Goal: Task Accomplishment & Management: Complete application form

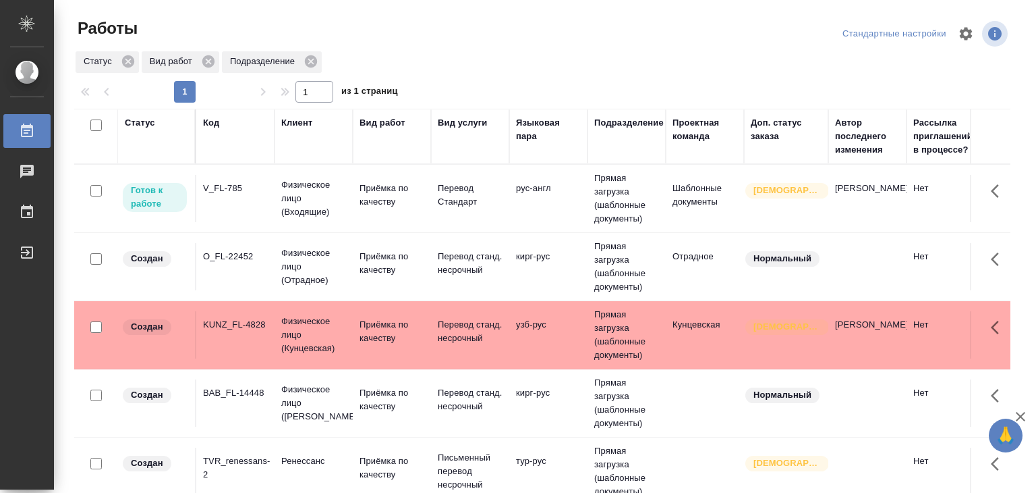
click at [1026, 422] on icon "button" at bounding box center [1021, 416] width 16 height 16
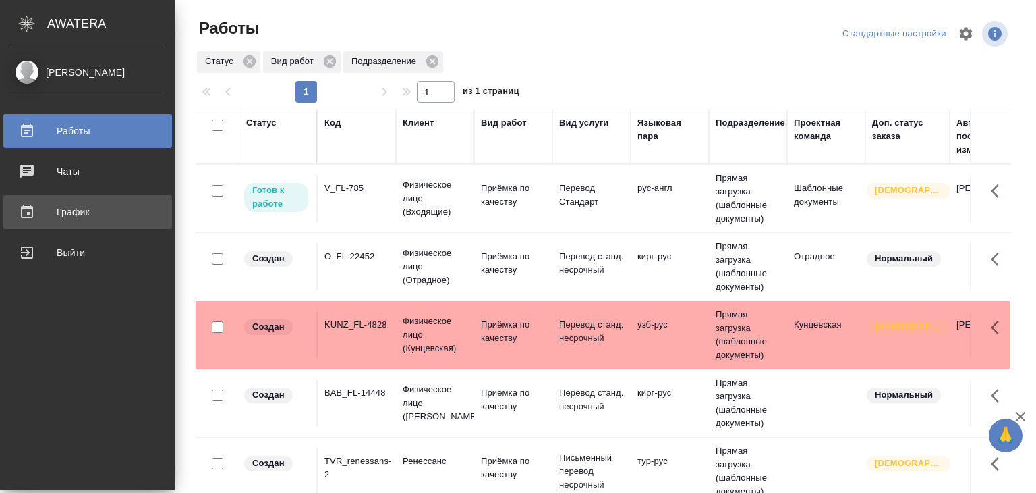
click at [72, 215] on div "График" at bounding box center [87, 212] width 155 height 20
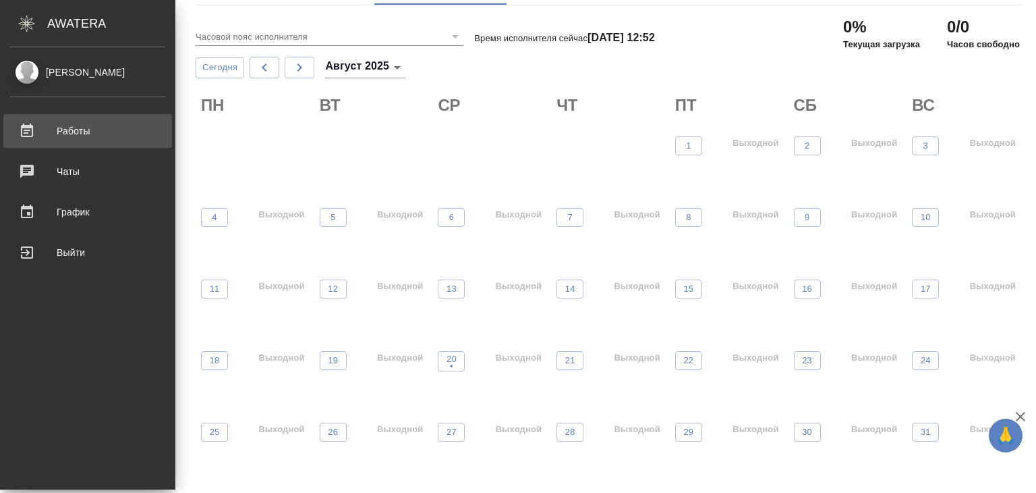
click at [67, 134] on div "Работы" at bounding box center [87, 131] width 155 height 20
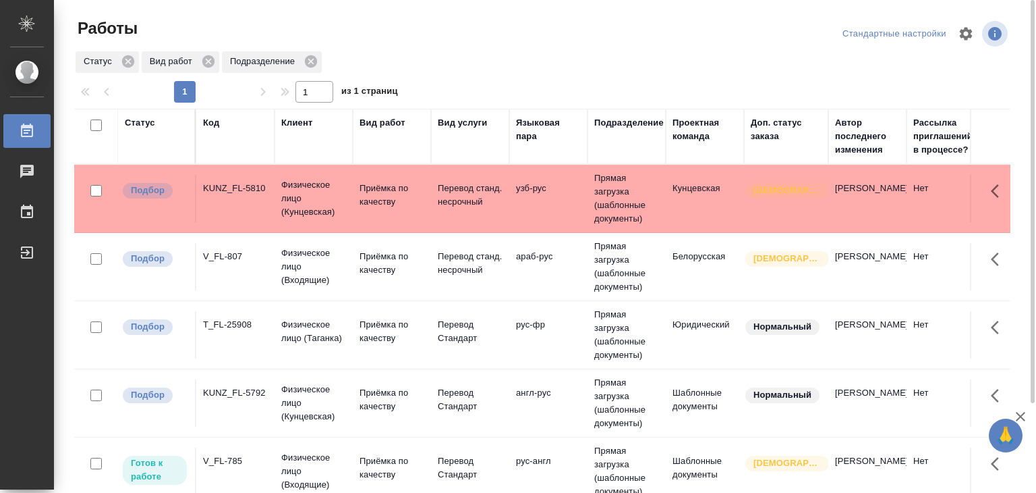
click at [681, 202] on td "Кунцевская" at bounding box center [705, 198] width 78 height 47
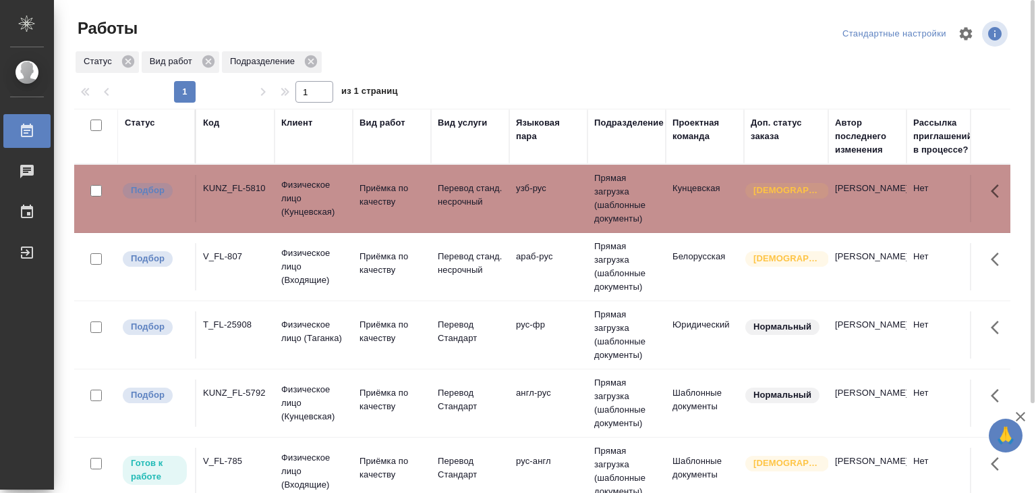
click at [681, 202] on td "Кунцевская" at bounding box center [705, 198] width 78 height 47
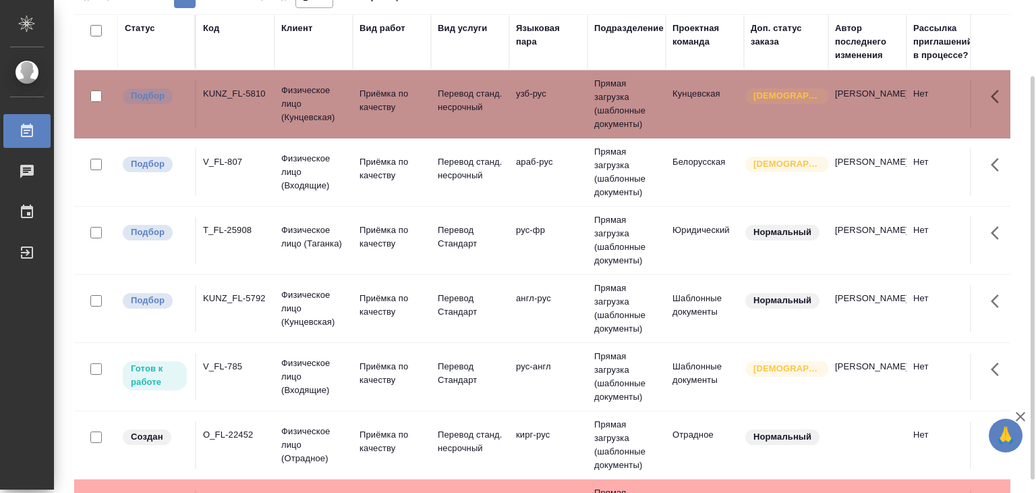
scroll to position [95, 0]
click at [839, 127] on td "[PERSON_NAME]" at bounding box center [867, 103] width 78 height 47
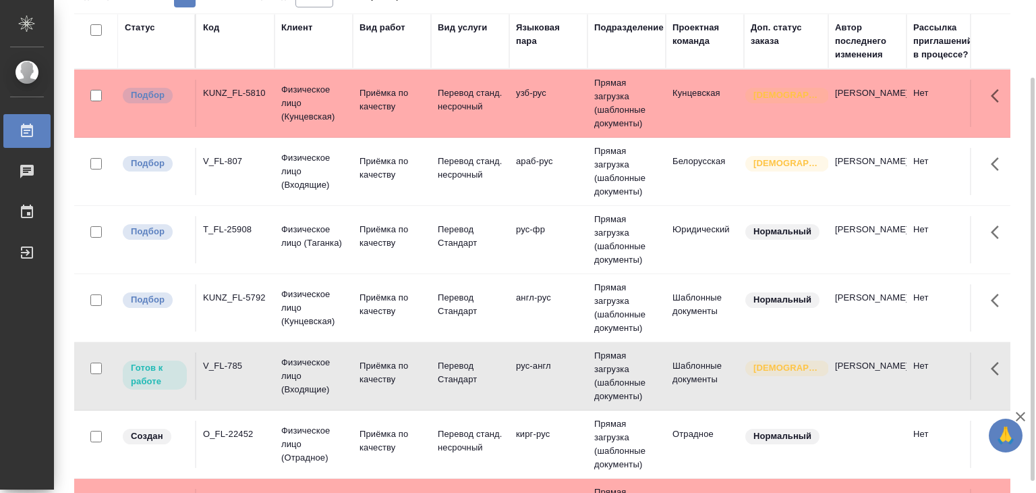
click at [839, 127] on td "[PERSON_NAME]" at bounding box center [867, 103] width 78 height 47
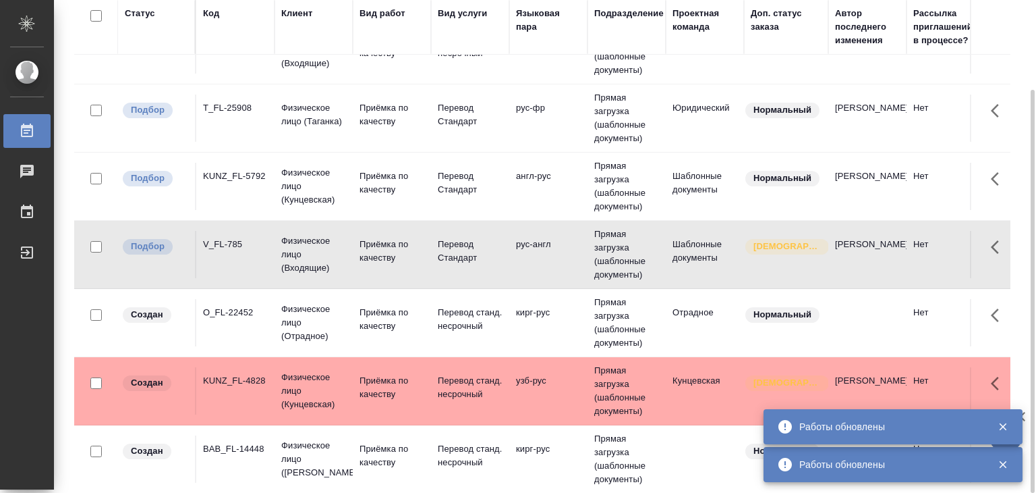
scroll to position [0, 0]
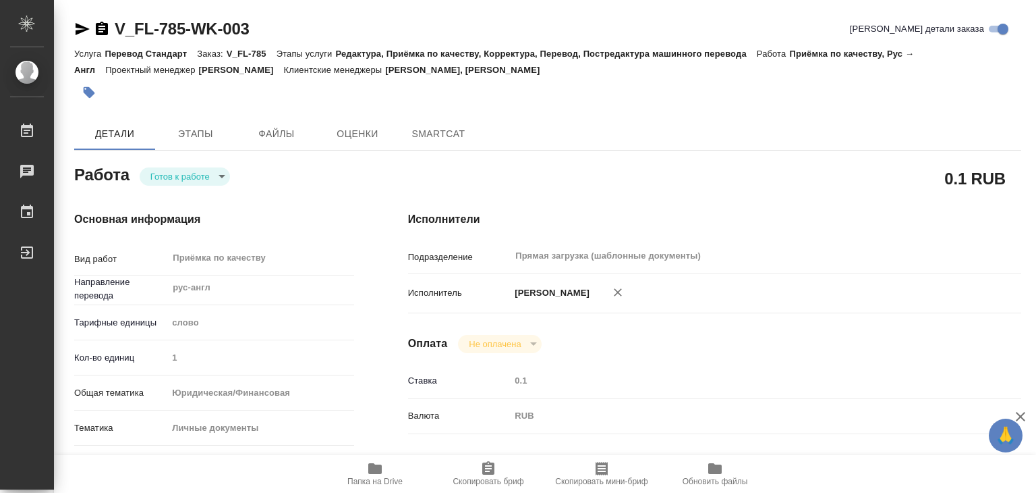
type textarea "x"
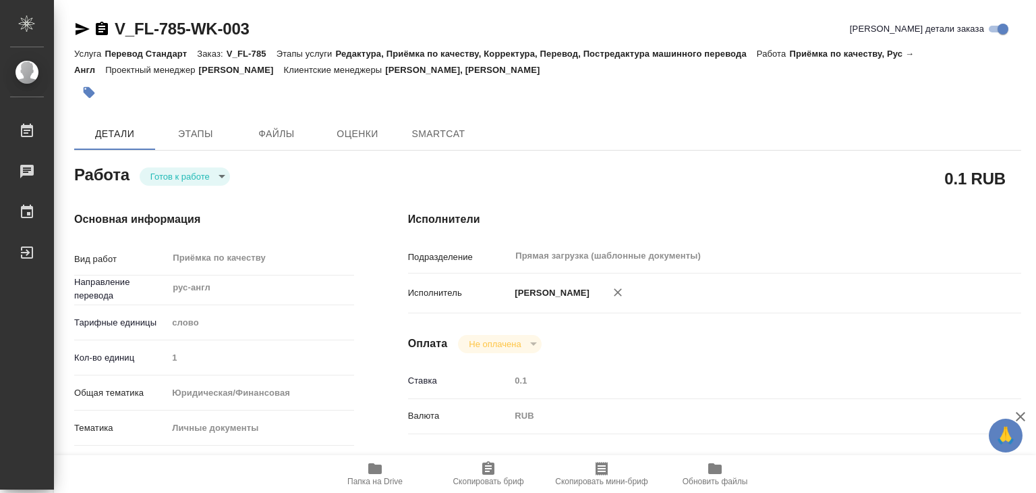
type textarea "x"
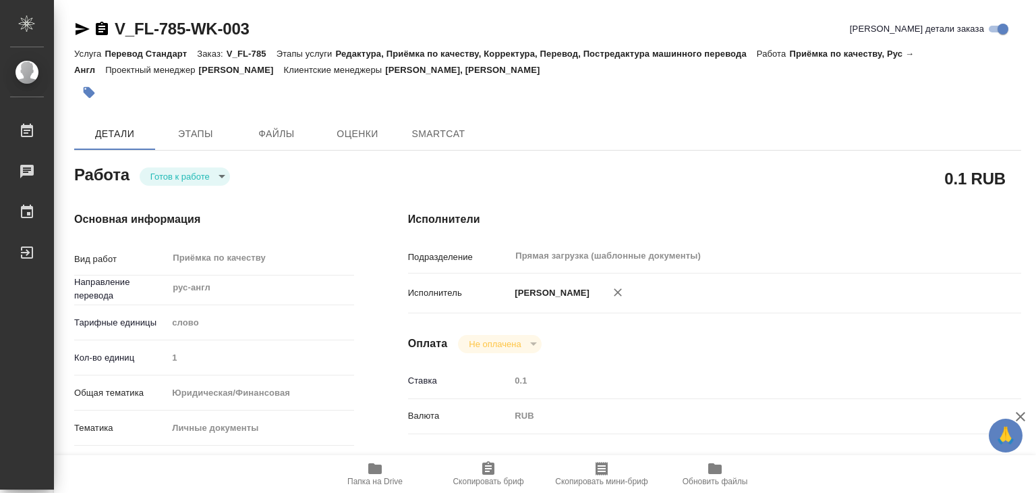
type textarea "x"
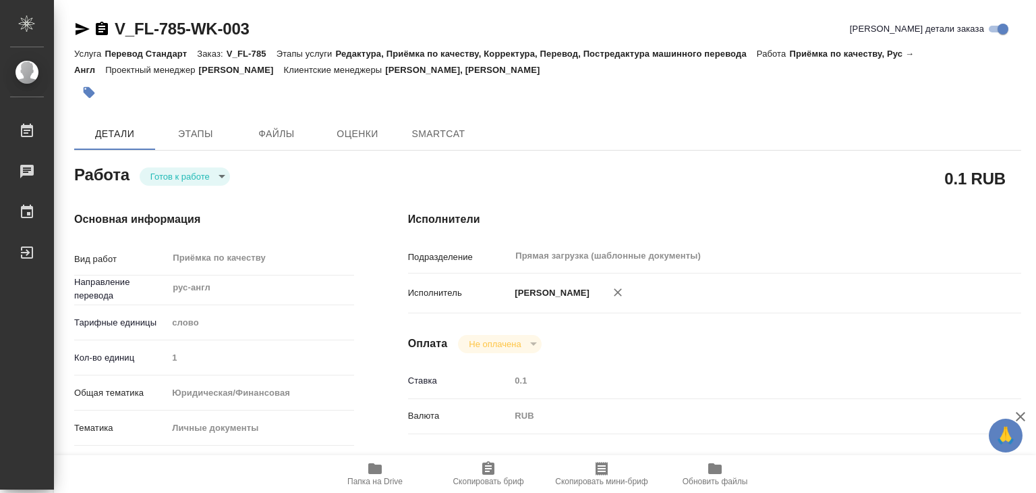
type textarea "x"
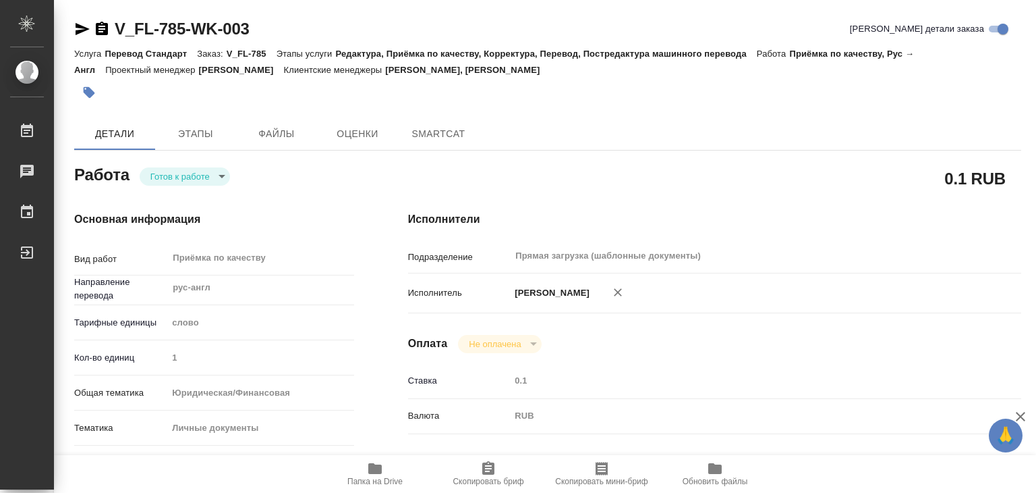
type textarea "x"
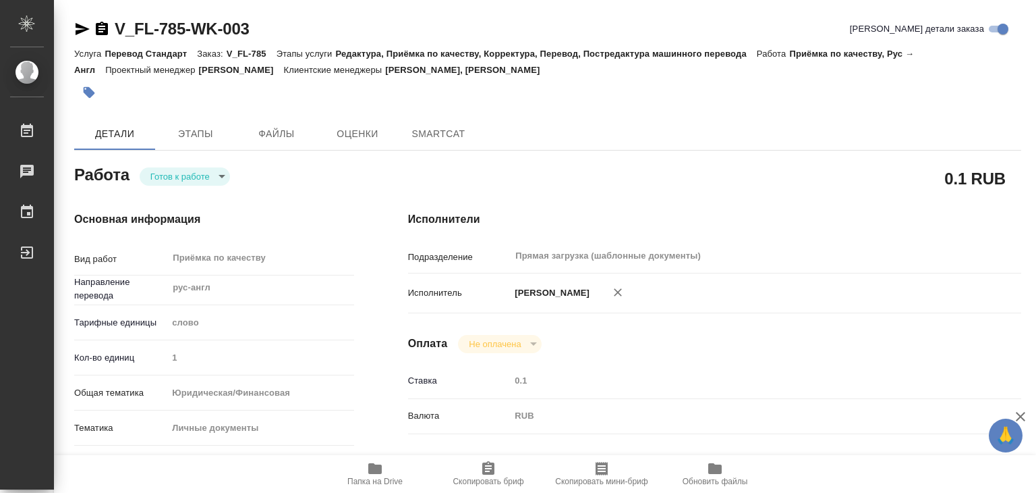
type textarea "x"
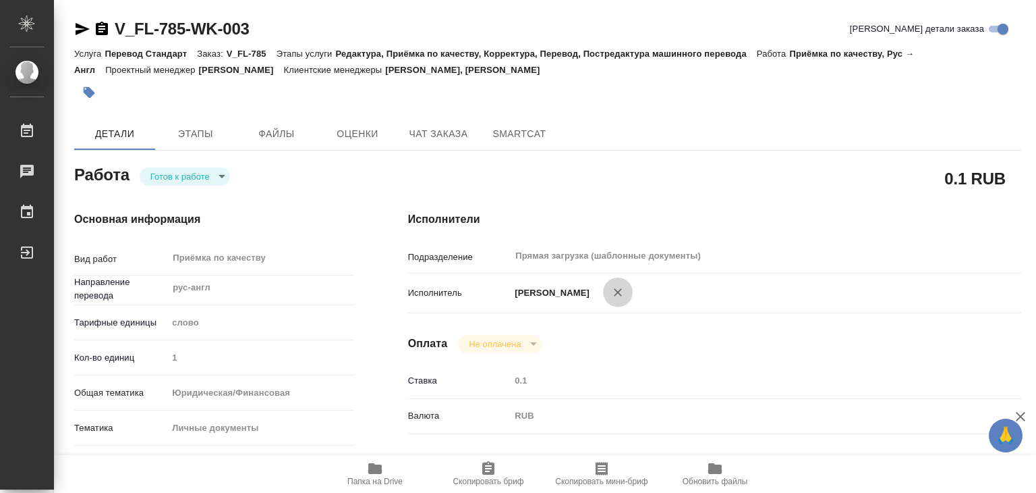
click at [625, 287] on icon "button" at bounding box center [617, 291] width 13 height 13
type textarea "x"
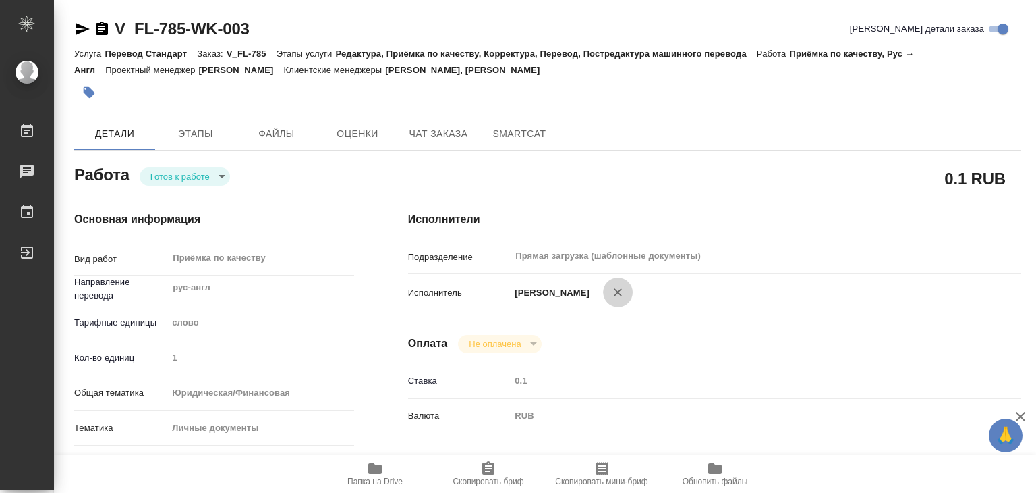
type textarea "x"
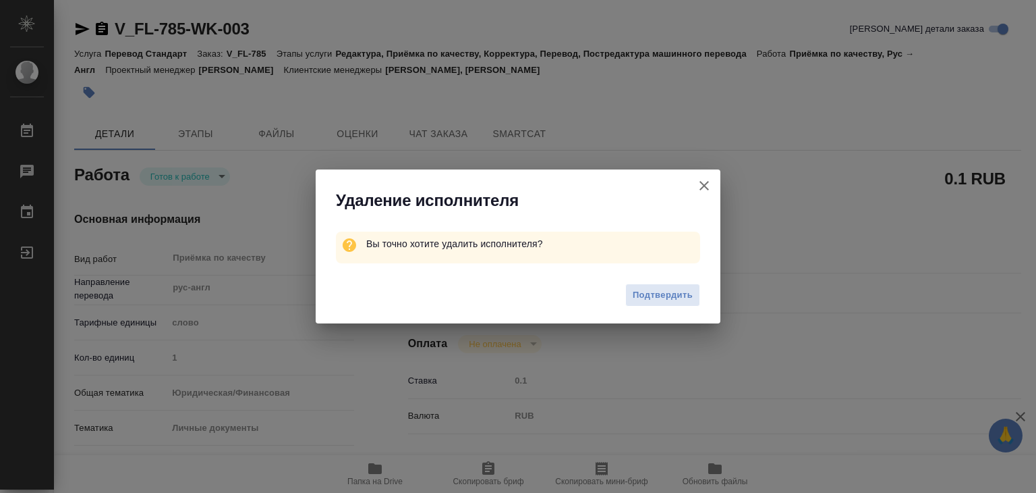
type textarea "x"
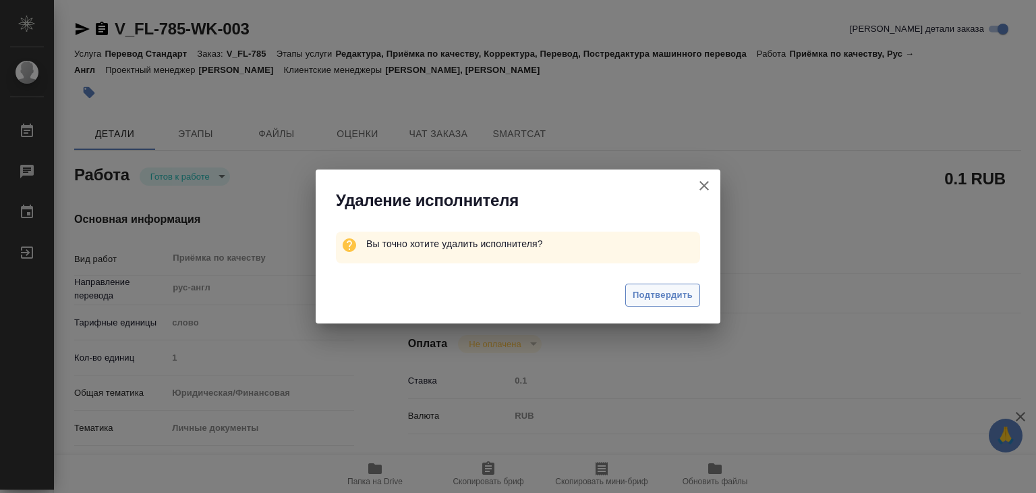
type textarea "x"
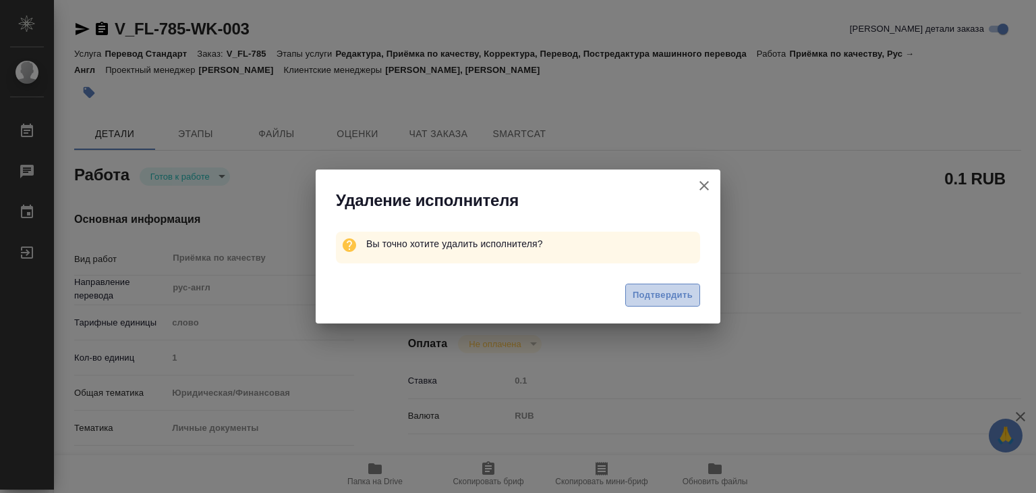
click at [685, 288] on span "Подтвердить" at bounding box center [663, 295] width 60 height 16
type textarea "x"
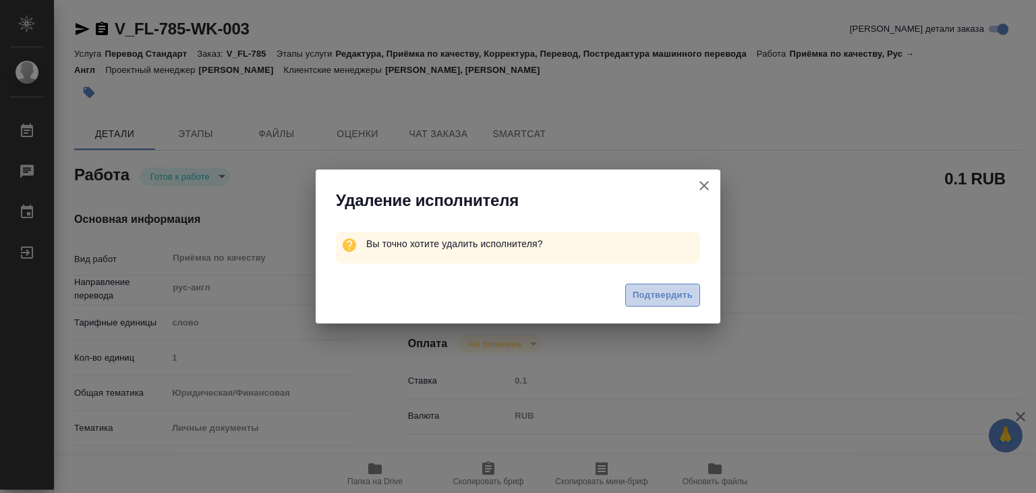
type textarea "x"
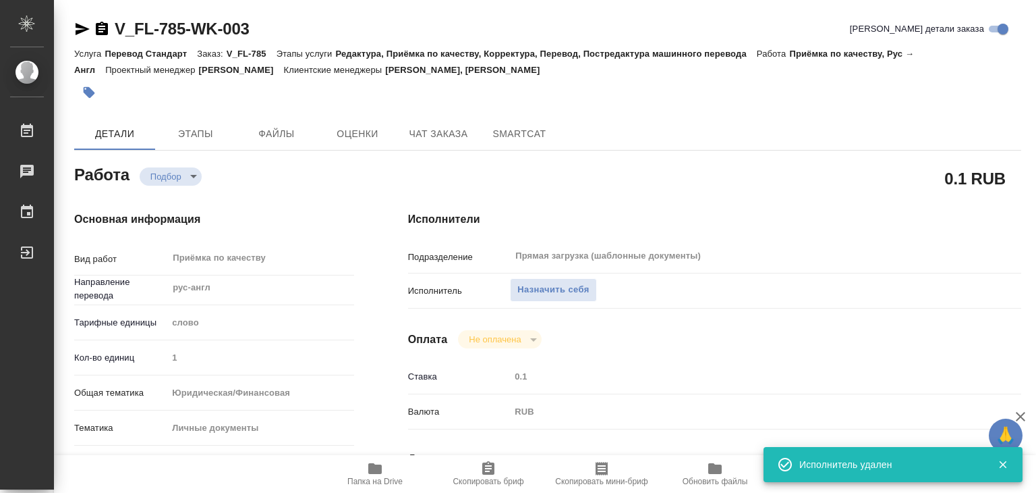
type textarea "x"
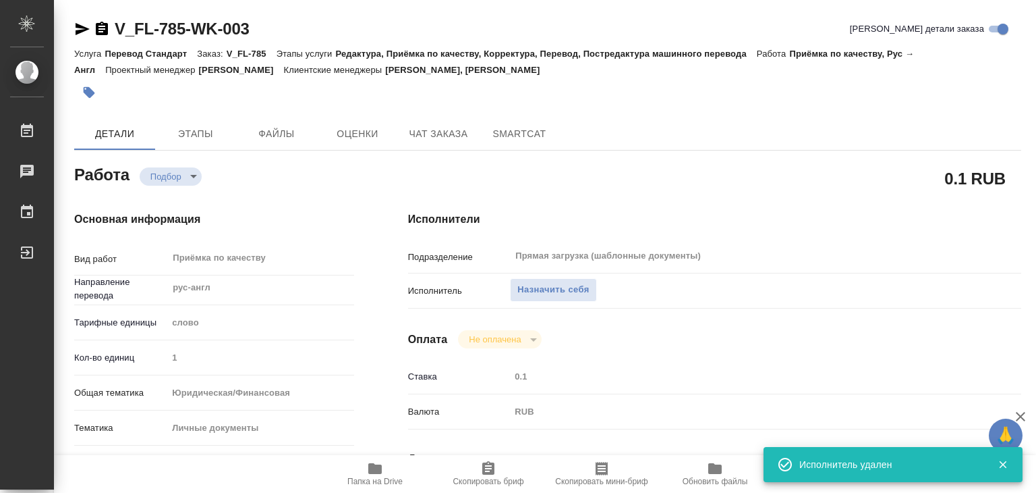
type textarea "x"
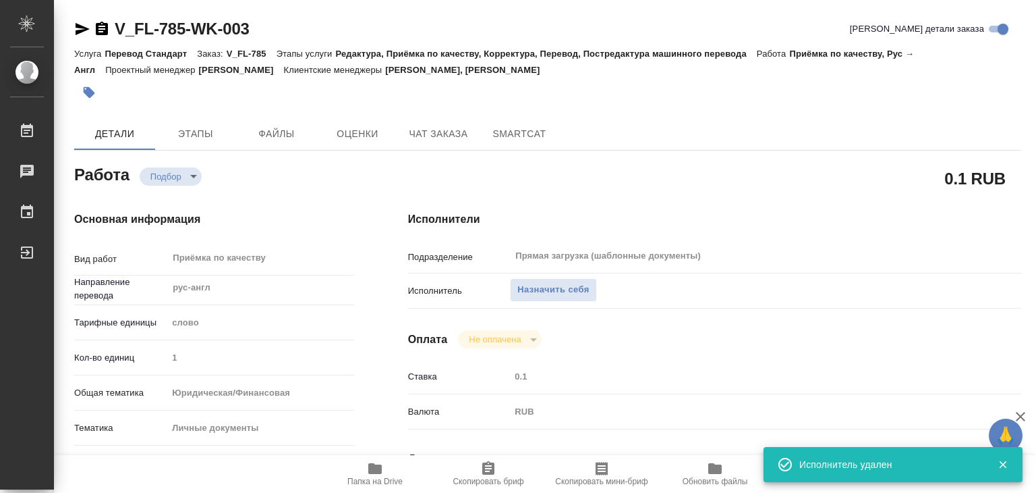
type textarea "x"
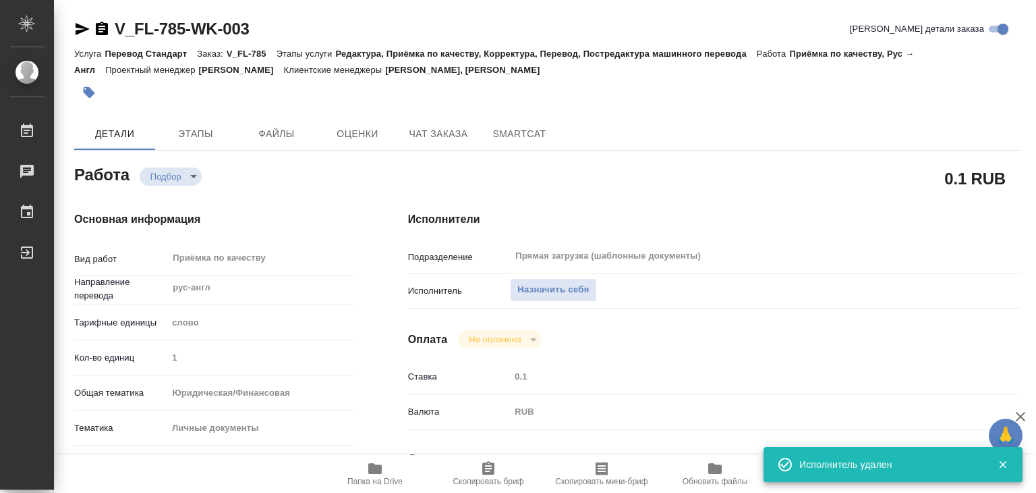
type textarea "x"
